Goal: Transaction & Acquisition: Obtain resource

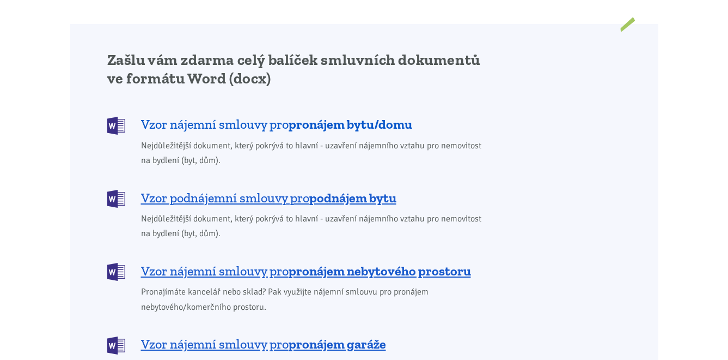
scroll to position [872, 0]
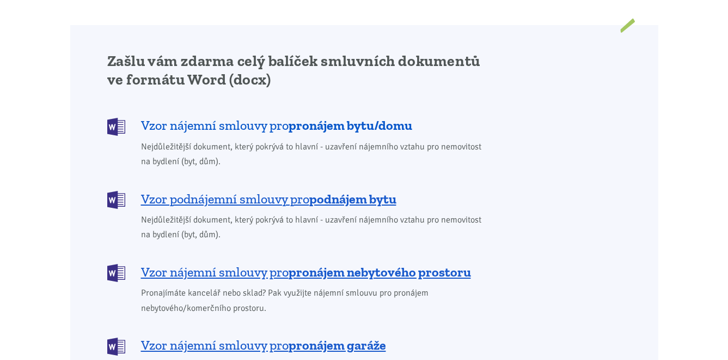
click at [313, 117] on b "pronájem bytu/domu" at bounding box center [351, 125] width 124 height 16
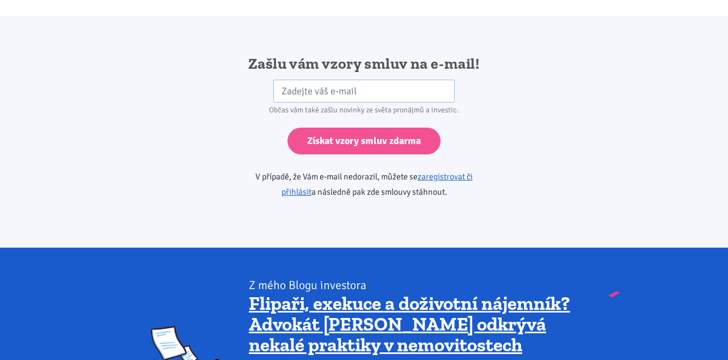
scroll to position [1819, 0]
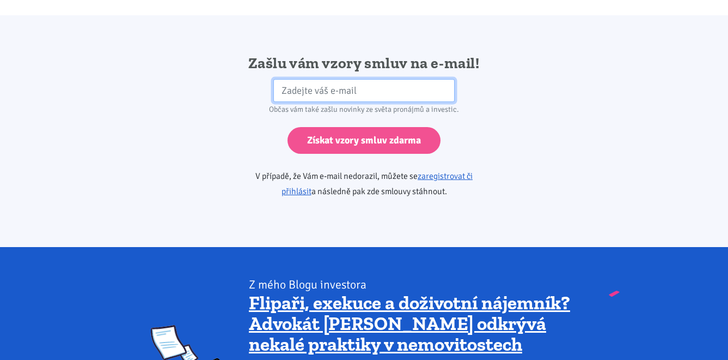
click at [343, 83] on input "email" at bounding box center [363, 90] width 181 height 23
type input "[EMAIL_ADDRESS][DOMAIN_NAME]"
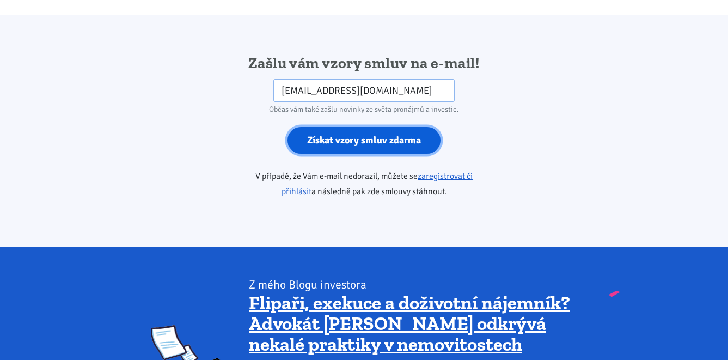
click at [363, 127] on input "Získat vzory smluv zdarma" at bounding box center [364, 140] width 153 height 27
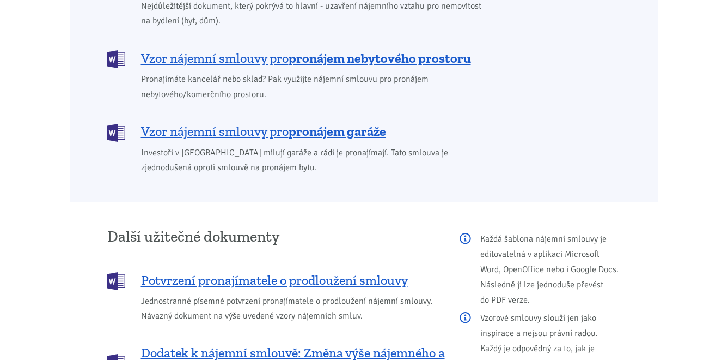
scroll to position [872, 0]
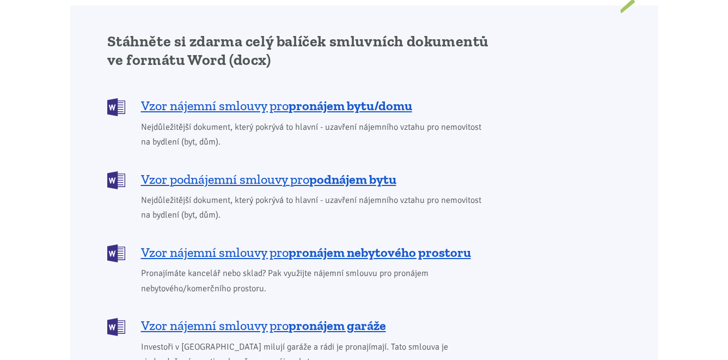
scroll to position [926, 0]
click at [316, 98] on b "pronájem bytu/domu" at bounding box center [351, 106] width 124 height 16
